Goal: Transaction & Acquisition: Obtain resource

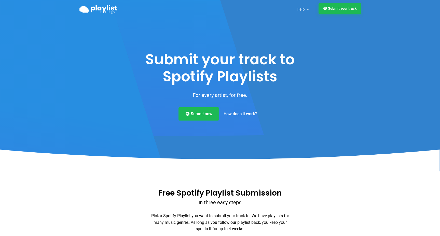
click at [345, 9] on link "Submit your track" at bounding box center [340, 8] width 43 height 11
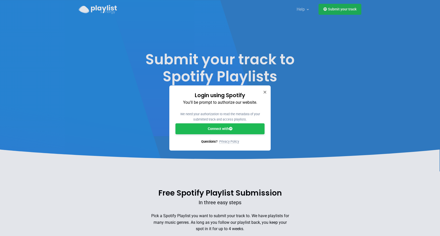
click at [213, 130] on link "Connect with" at bounding box center [220, 129] width 89 height 11
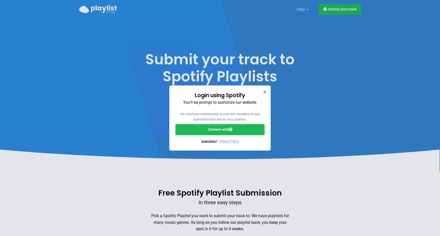
click at [261, 92] on h3 "Login using Spotify" at bounding box center [220, 95] width 89 height 7
click at [263, 92] on icon "Close" at bounding box center [265, 92] width 4 height 4
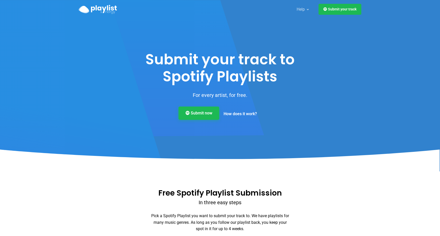
click at [206, 113] on link "Submit now" at bounding box center [199, 113] width 41 height 13
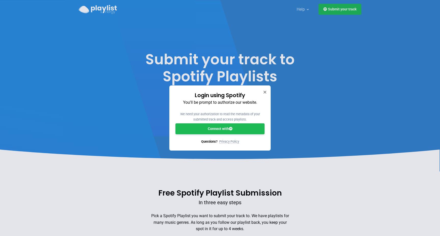
click at [222, 127] on link "Connect with" at bounding box center [220, 129] width 89 height 11
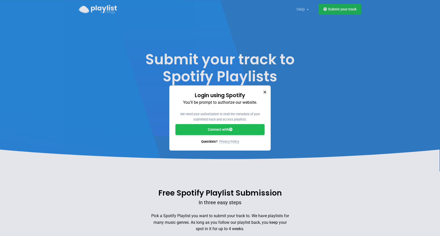
click at [264, 92] on icon "Close" at bounding box center [265, 92] width 4 height 4
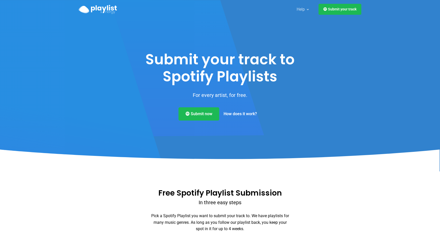
click at [105, 11] on img "Playlist Synergy" at bounding box center [98, 9] width 38 height 9
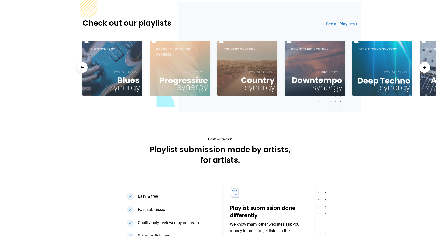
scroll to position [317, 0]
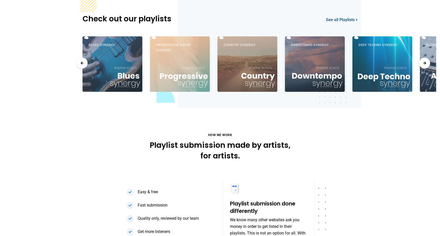
click at [347, 19] on link "See all Playlists" at bounding box center [342, 19] width 32 height 5
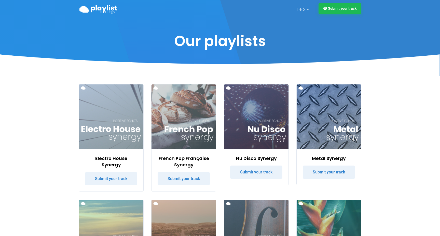
click at [337, 8] on link "Submit your track" at bounding box center [340, 8] width 43 height 11
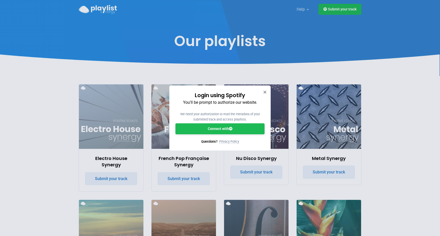
click at [225, 127] on link "Connect with" at bounding box center [220, 129] width 89 height 11
